Goal: Check status

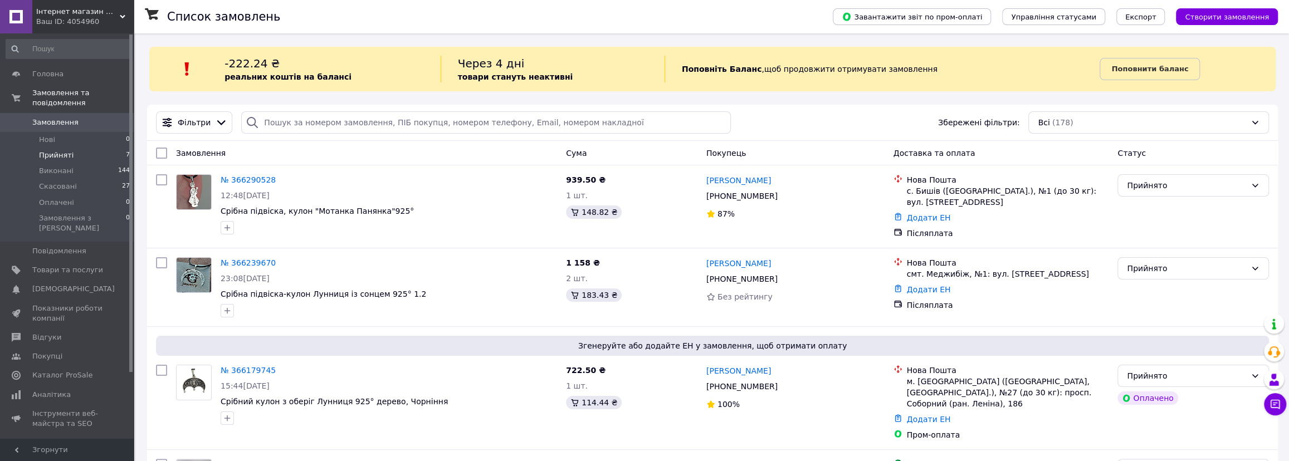
click at [56, 150] on span "Прийняті" at bounding box center [56, 155] width 35 height 10
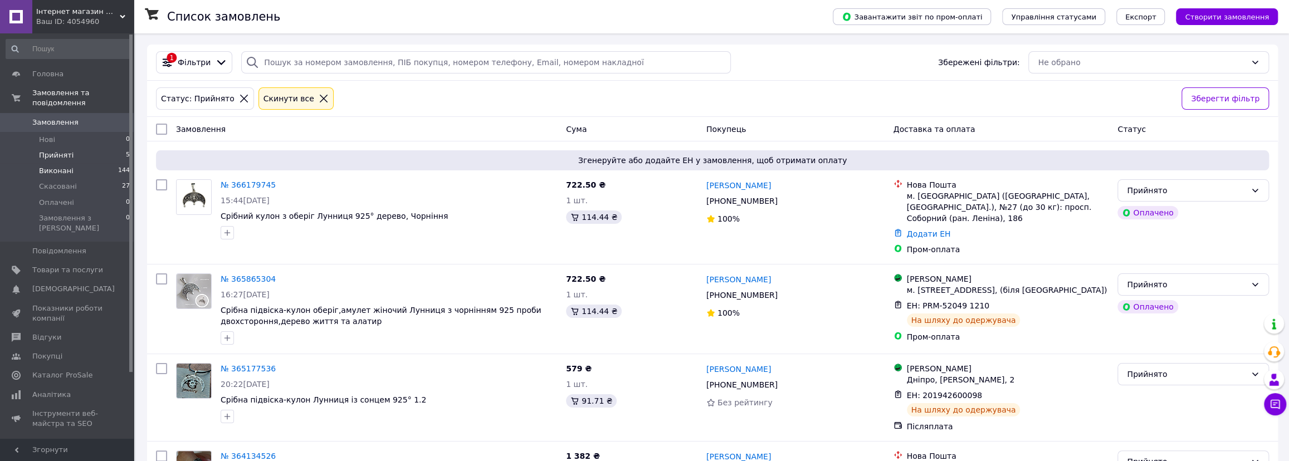
click at [51, 166] on span "Виконані" at bounding box center [56, 171] width 35 height 10
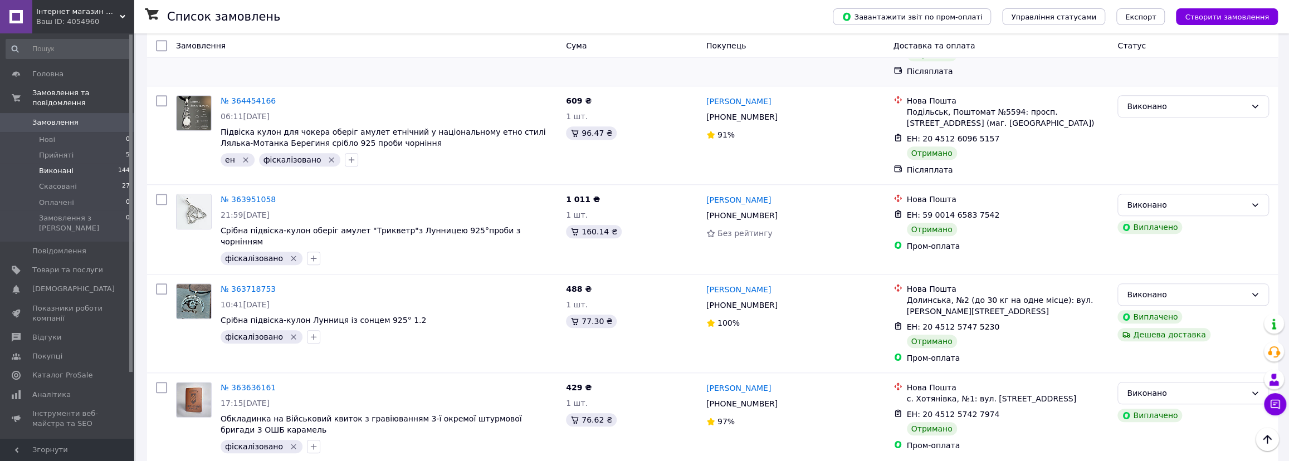
scroll to position [759, 0]
